Goal: Complete application form

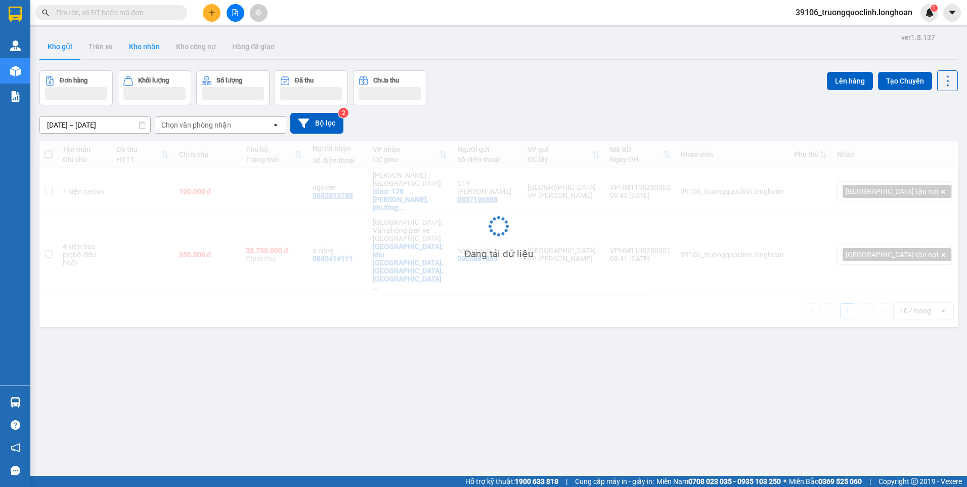
click at [150, 50] on button "Kho nhận" at bounding box center [144, 46] width 47 height 24
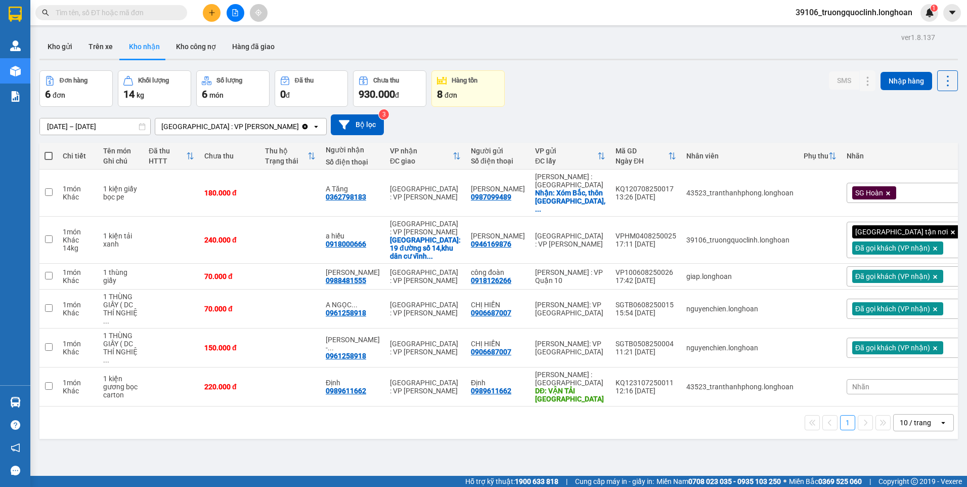
click at [148, 14] on input "text" at bounding box center [115, 12] width 119 height 11
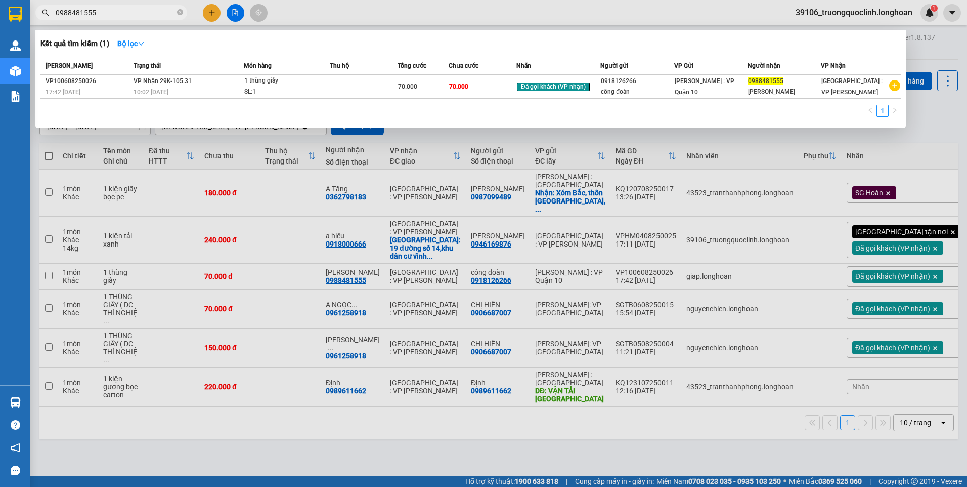
type input "0988481555"
click at [140, 468] on div at bounding box center [483, 243] width 967 height 487
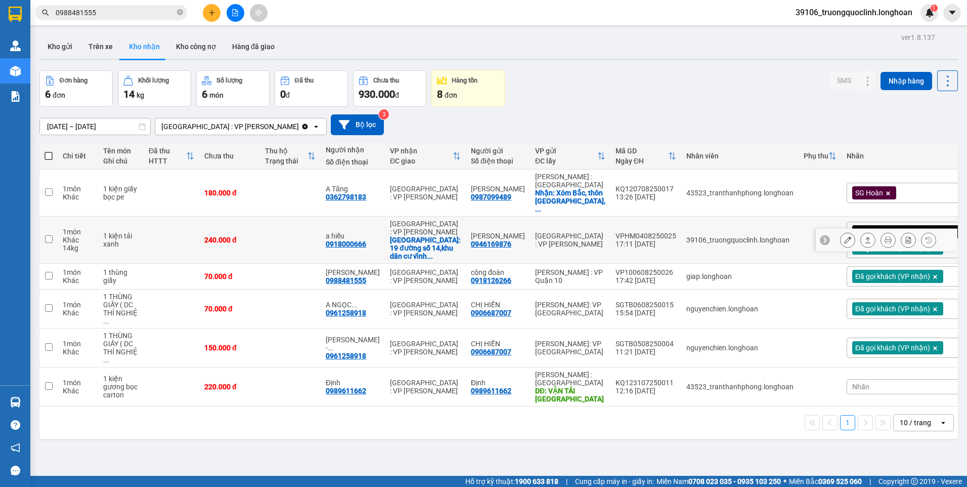
click at [865, 237] on icon at bounding box center [868, 240] width 6 height 6
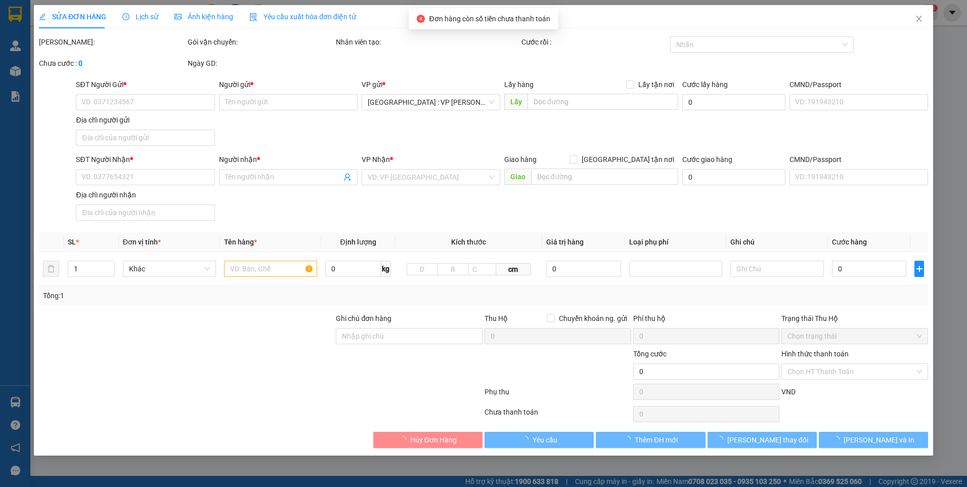
type input "0946169876"
type input "[PERSON_NAME]"
type input "so 1 ngõ 61 ô chợ dừa hn"
type input "0918000666"
type input "a hiếu"
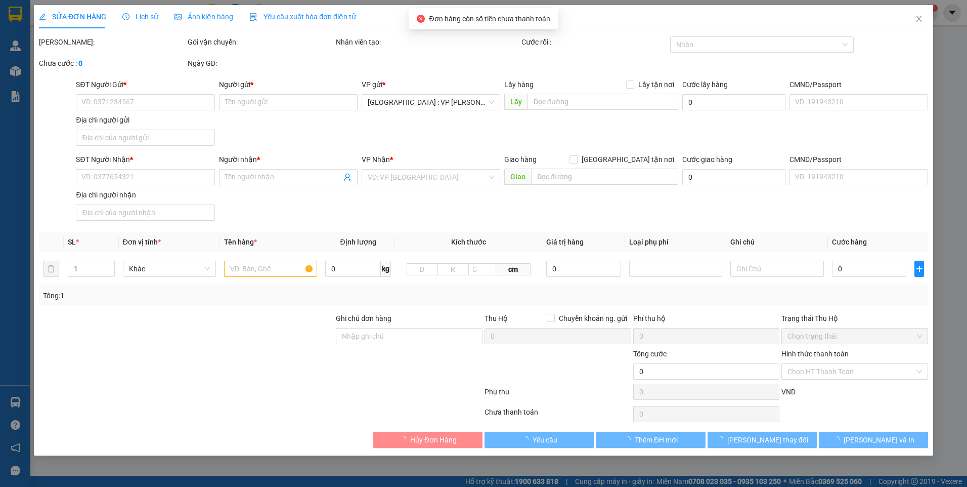
checkbox input "true"
type input "19 đường số 14,khu dân cư [GEOGRAPHIC_DATA],[GEOGRAPHIC_DATA],[GEOGRAPHIC_DATA]…"
checkbox input "true"
type input "25.000"
type input "240.000"
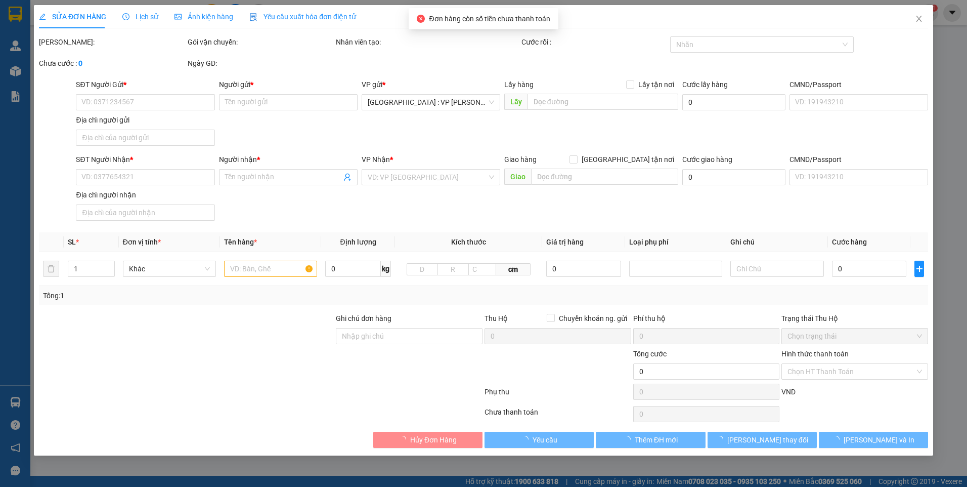
type input "240.000"
